Goal: Information Seeking & Learning: Learn about a topic

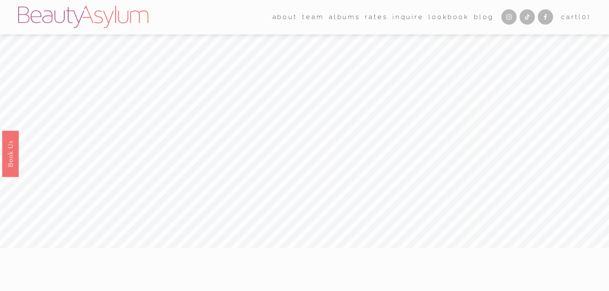
click at [365, 25] on div "about Career Coming Soon Meet Jessica" at bounding box center [255, 17] width 475 height 22
click at [368, 20] on link "Rates" at bounding box center [376, 17] width 22 height 13
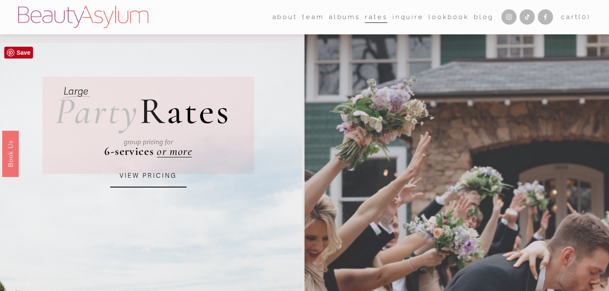
click at [157, 184] on link "VIEW PRICING" at bounding box center [148, 175] width 76 height 23
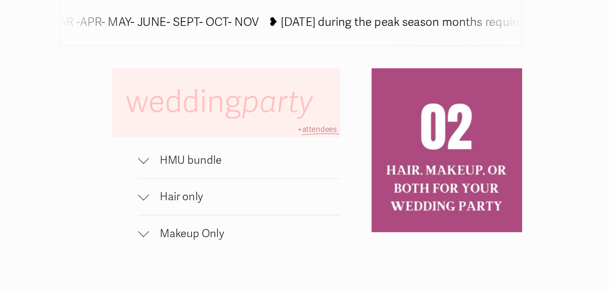
scroll to position [514, 0]
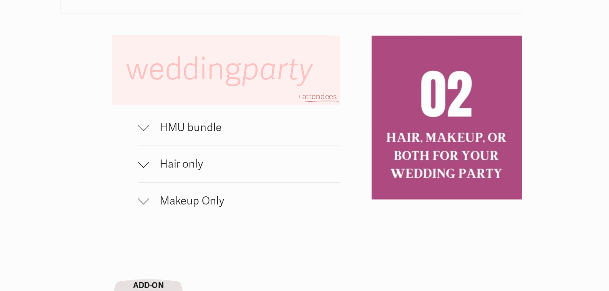
click at [224, 130] on button "HMU bundle" at bounding box center [257, 138] width 188 height 33
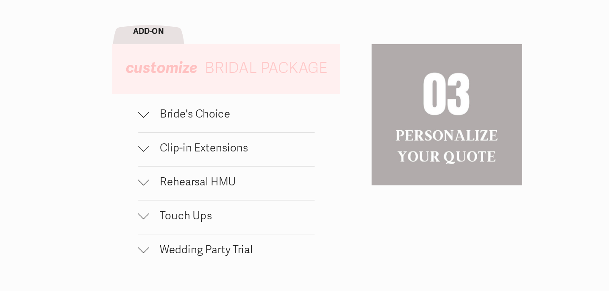
scroll to position [816, 0]
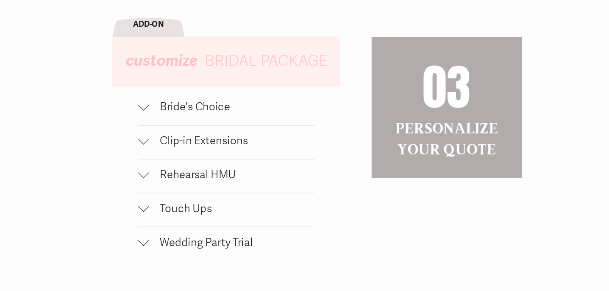
click at [214, 248] on span "Wedding Party Trial" at bounding box center [249, 245] width 153 height 12
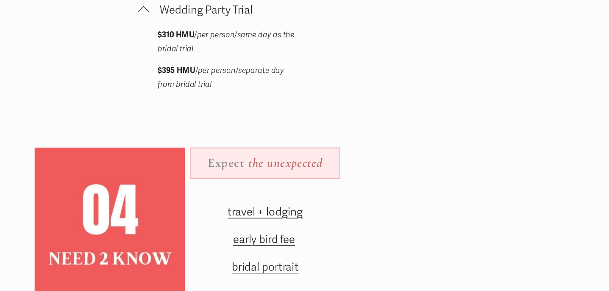
scroll to position [1053, 0]
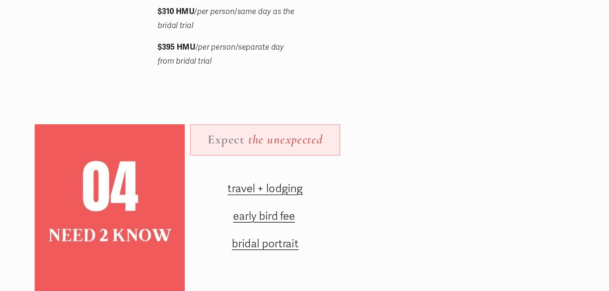
click at [298, 199] on span "travel + lodging" at bounding box center [281, 196] width 70 height 12
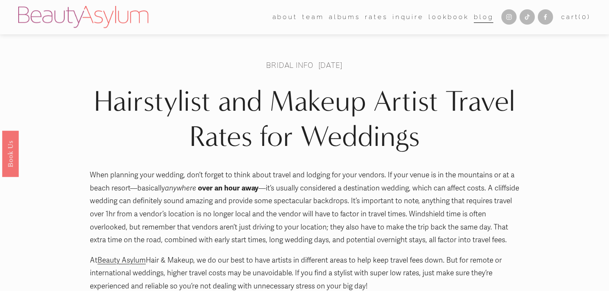
click at [346, 19] on link "albums" at bounding box center [344, 17] width 31 height 13
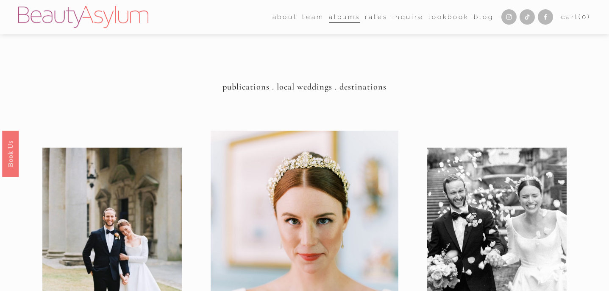
click at [434, 17] on link "Lookbook" at bounding box center [448, 17] width 41 height 13
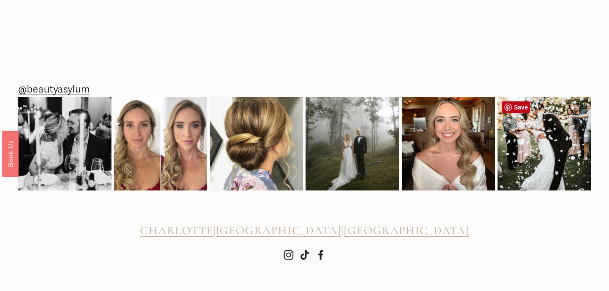
scroll to position [1284, 0]
